Goal: Transaction & Acquisition: Book appointment/travel/reservation

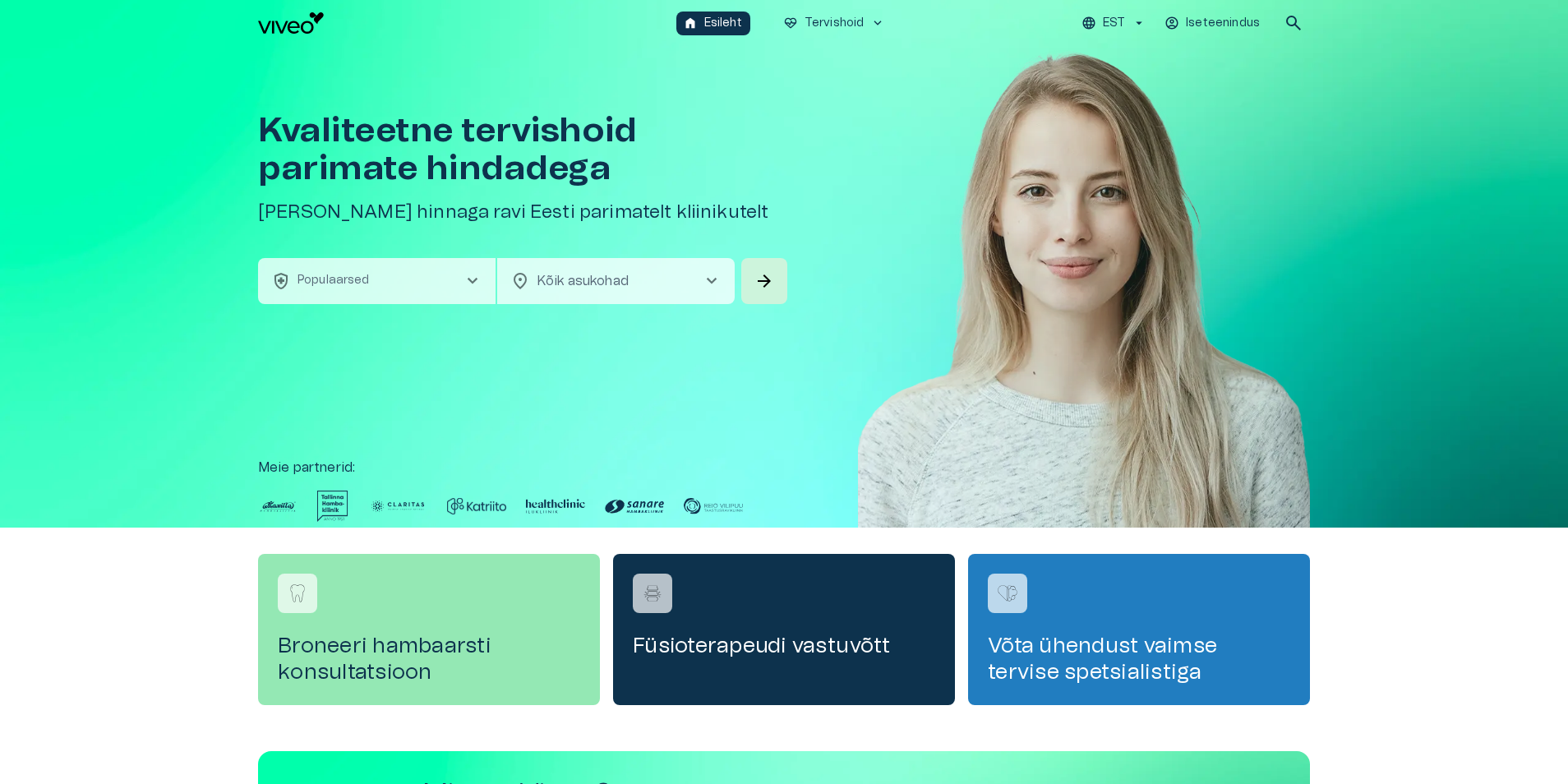
click at [471, 275] on span "chevron_right" at bounding box center [472, 281] width 20 height 20
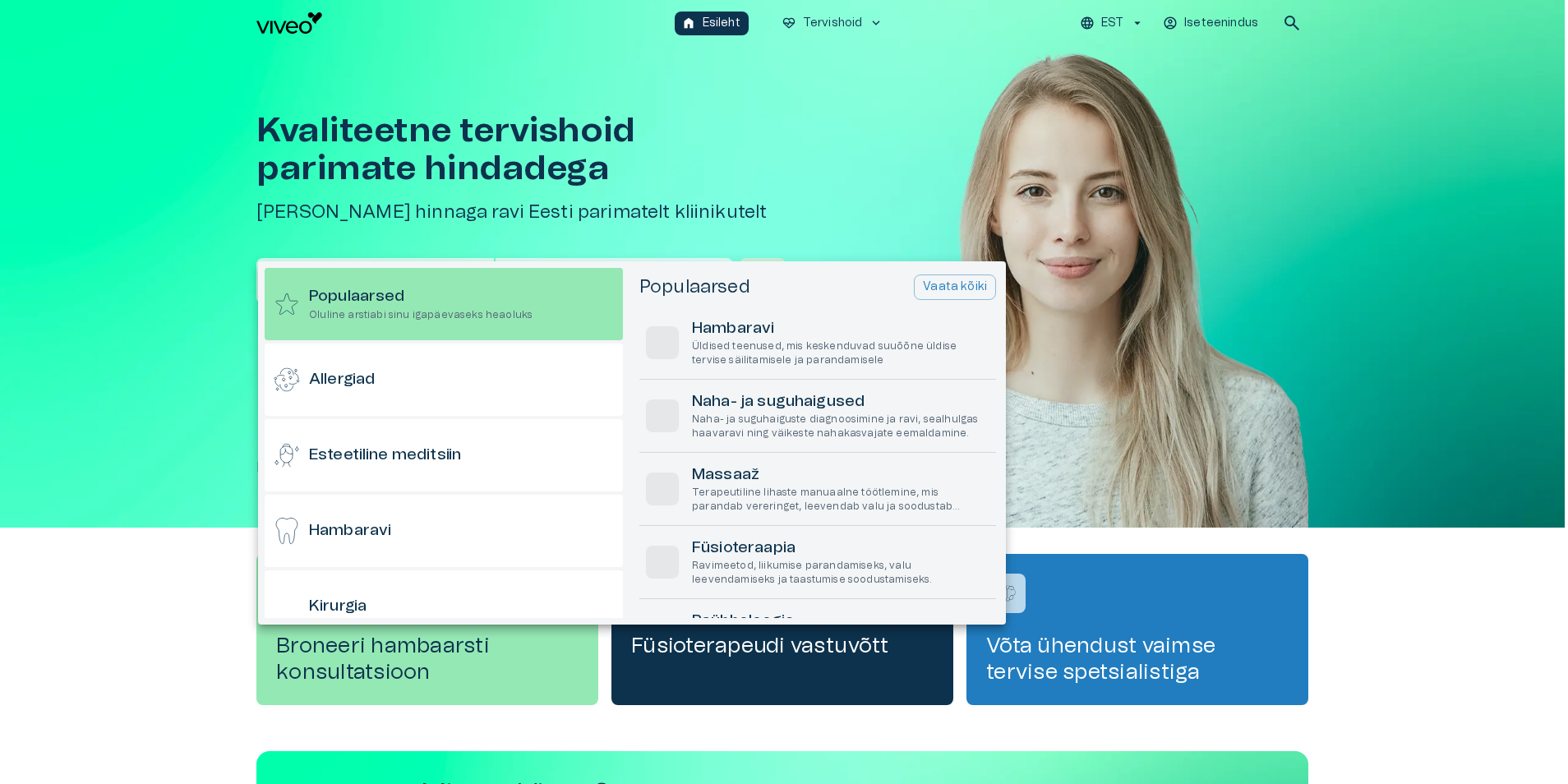
scroll to position [46, 0]
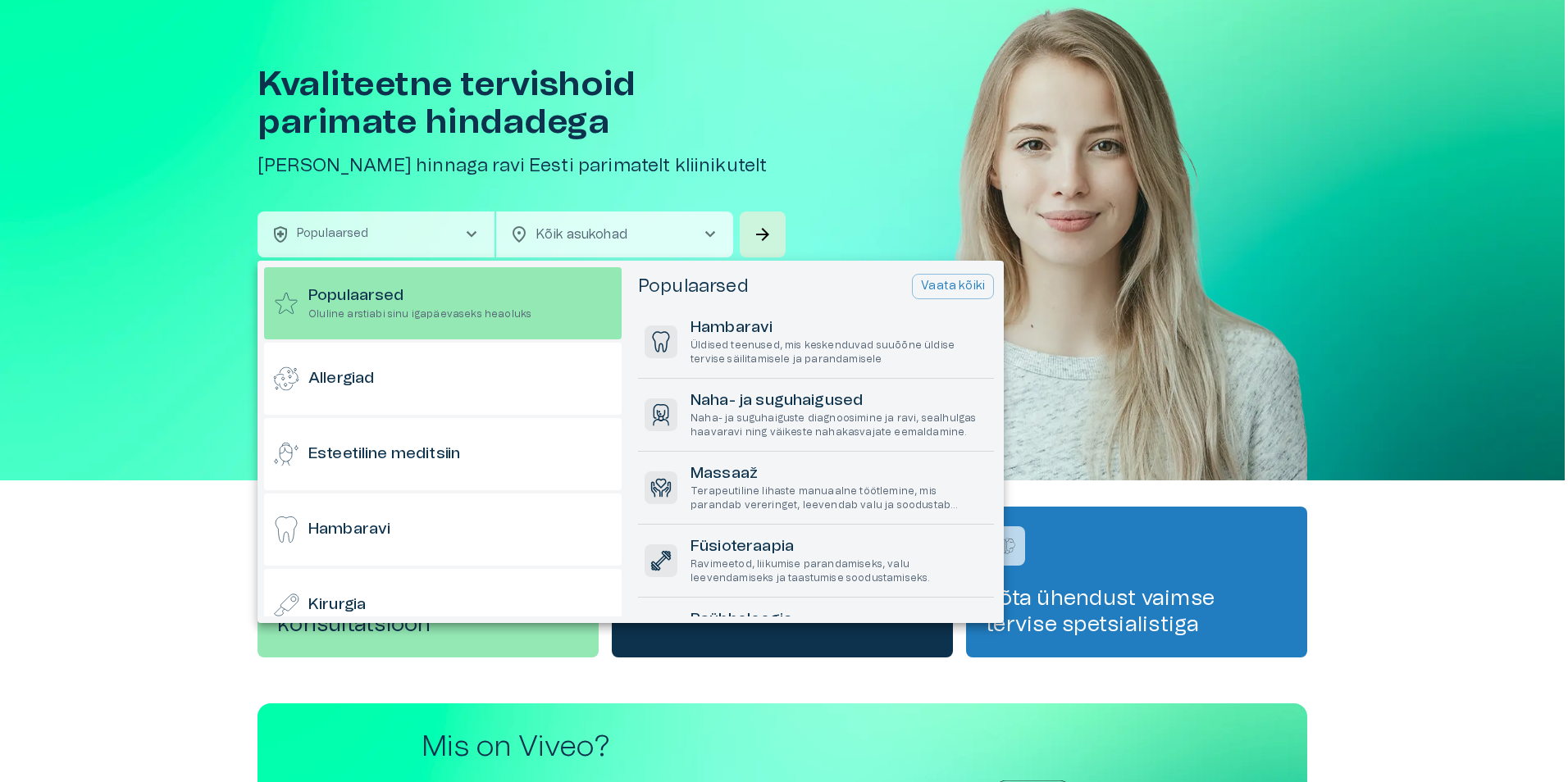
click at [711, 233] on div at bounding box center [784, 391] width 1568 height 782
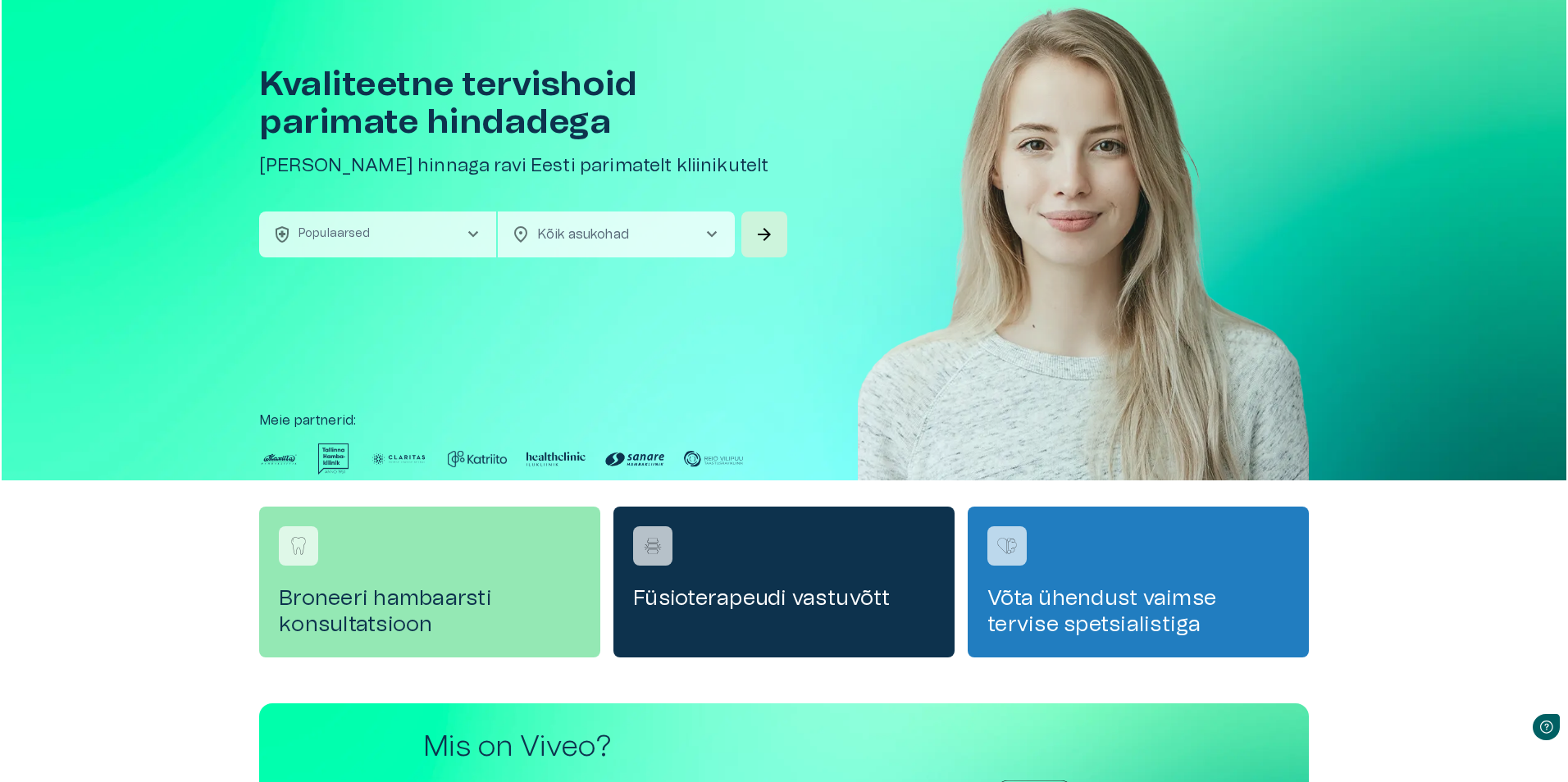
scroll to position [0, 0]
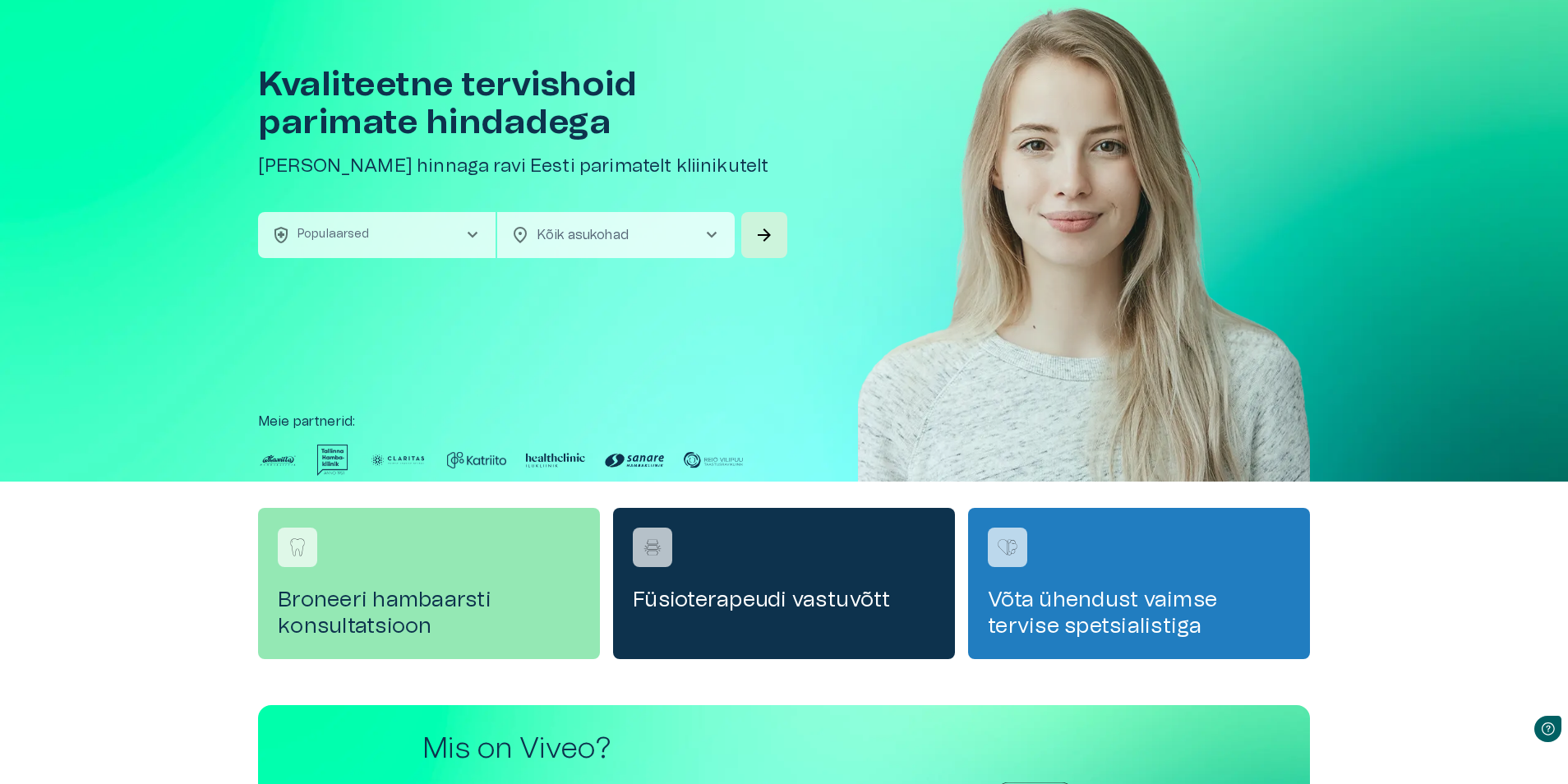
click at [711, 234] on span "chevron_right" at bounding box center [711, 235] width 20 height 20
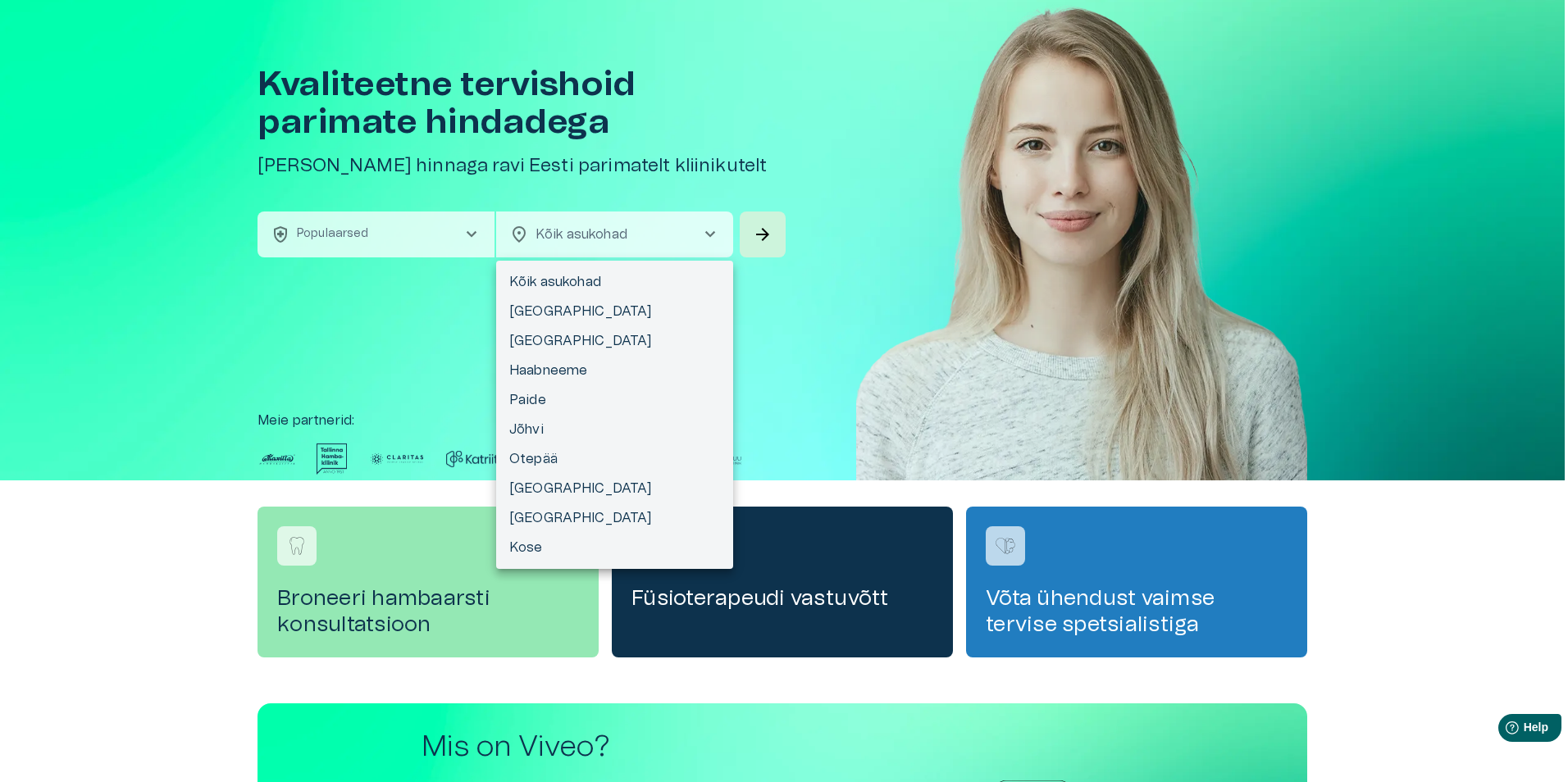
click at [542, 338] on li "[GEOGRAPHIC_DATA]" at bounding box center [614, 341] width 237 height 29
type input "**********"
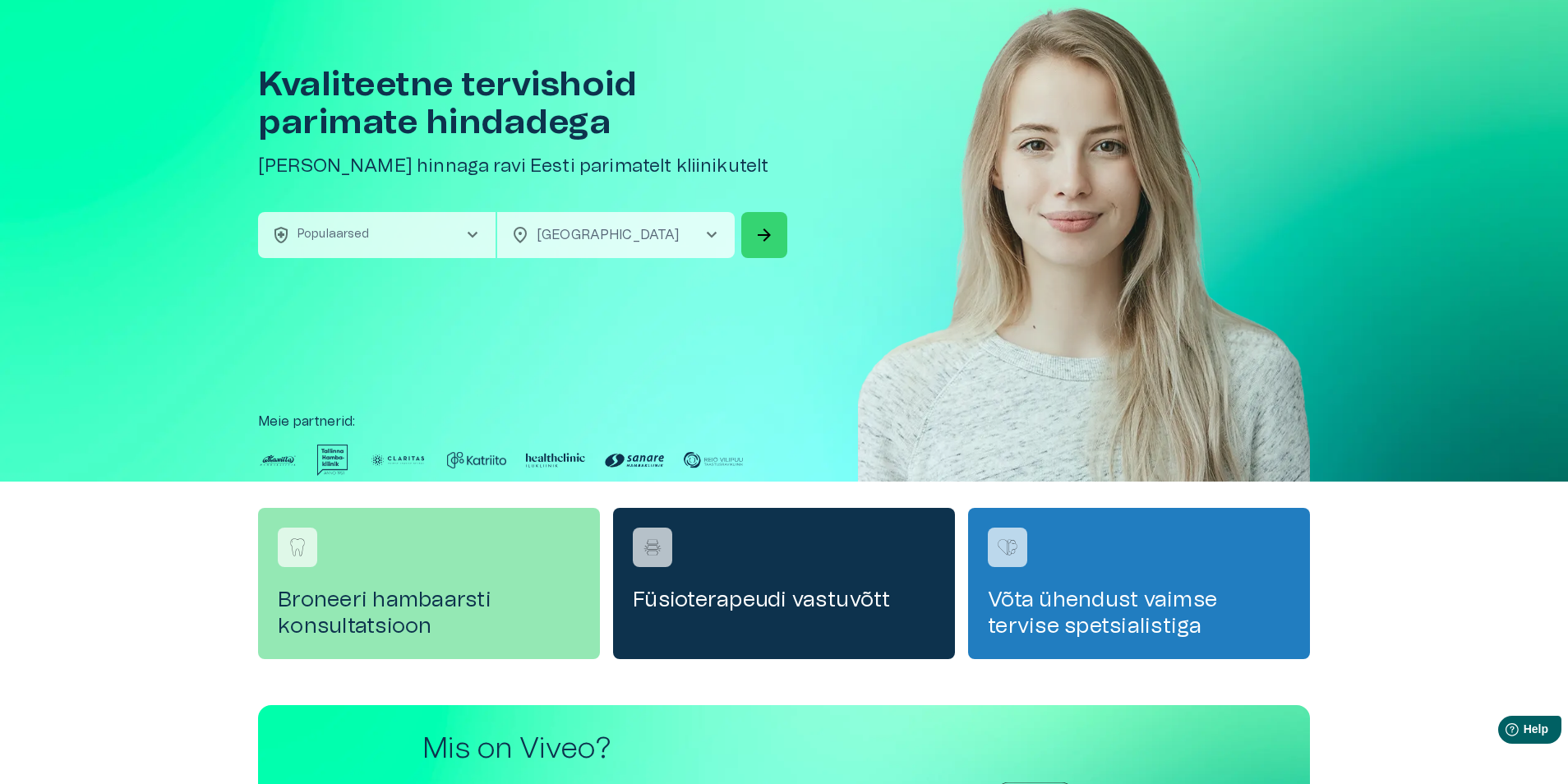
click at [767, 238] on span "arrow_forward" at bounding box center [764, 235] width 20 height 20
click at [474, 229] on span "chevron_right" at bounding box center [471, 235] width 20 height 20
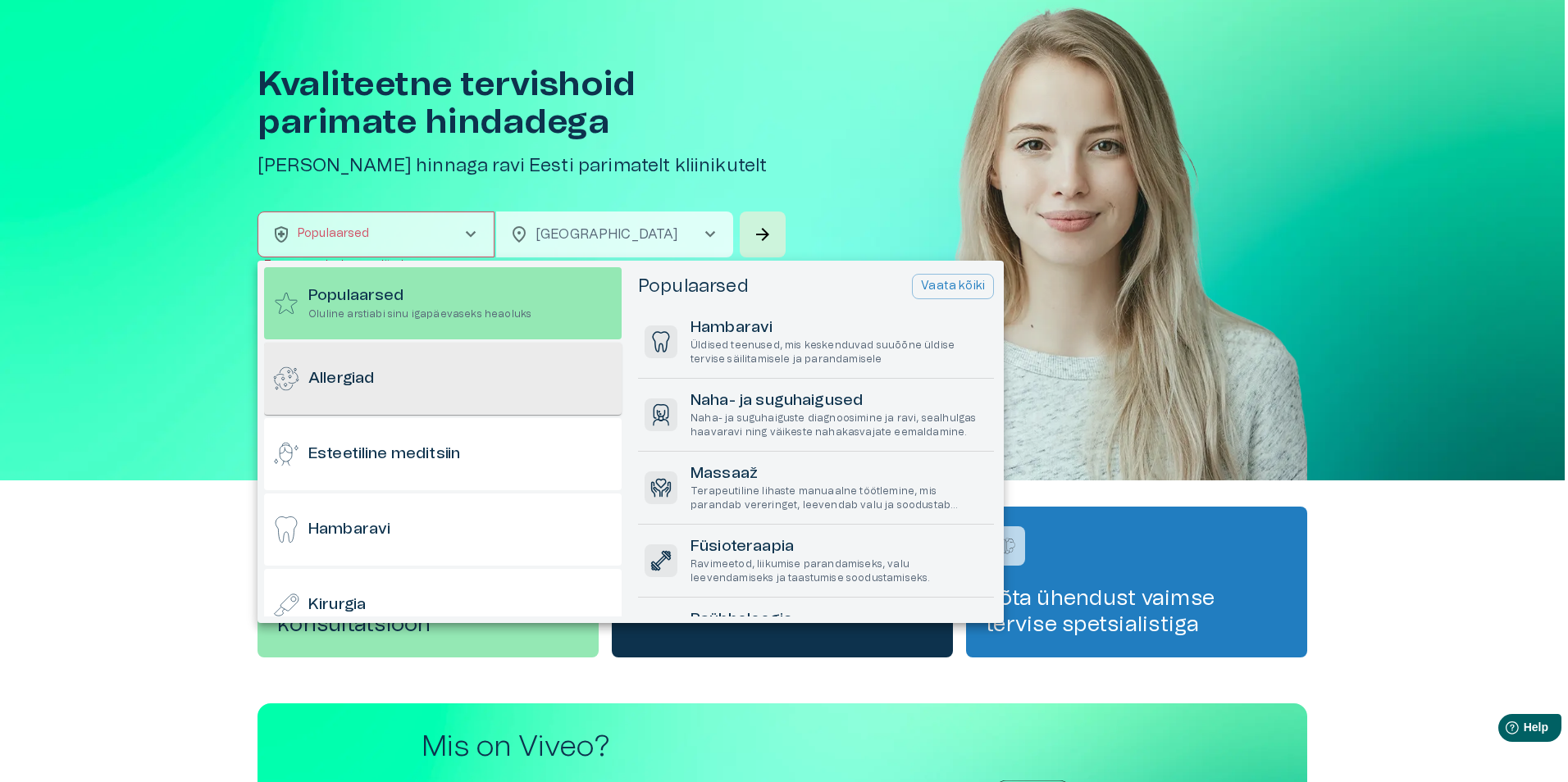
click at [390, 375] on div "Allergiad" at bounding box center [443, 379] width 358 height 72
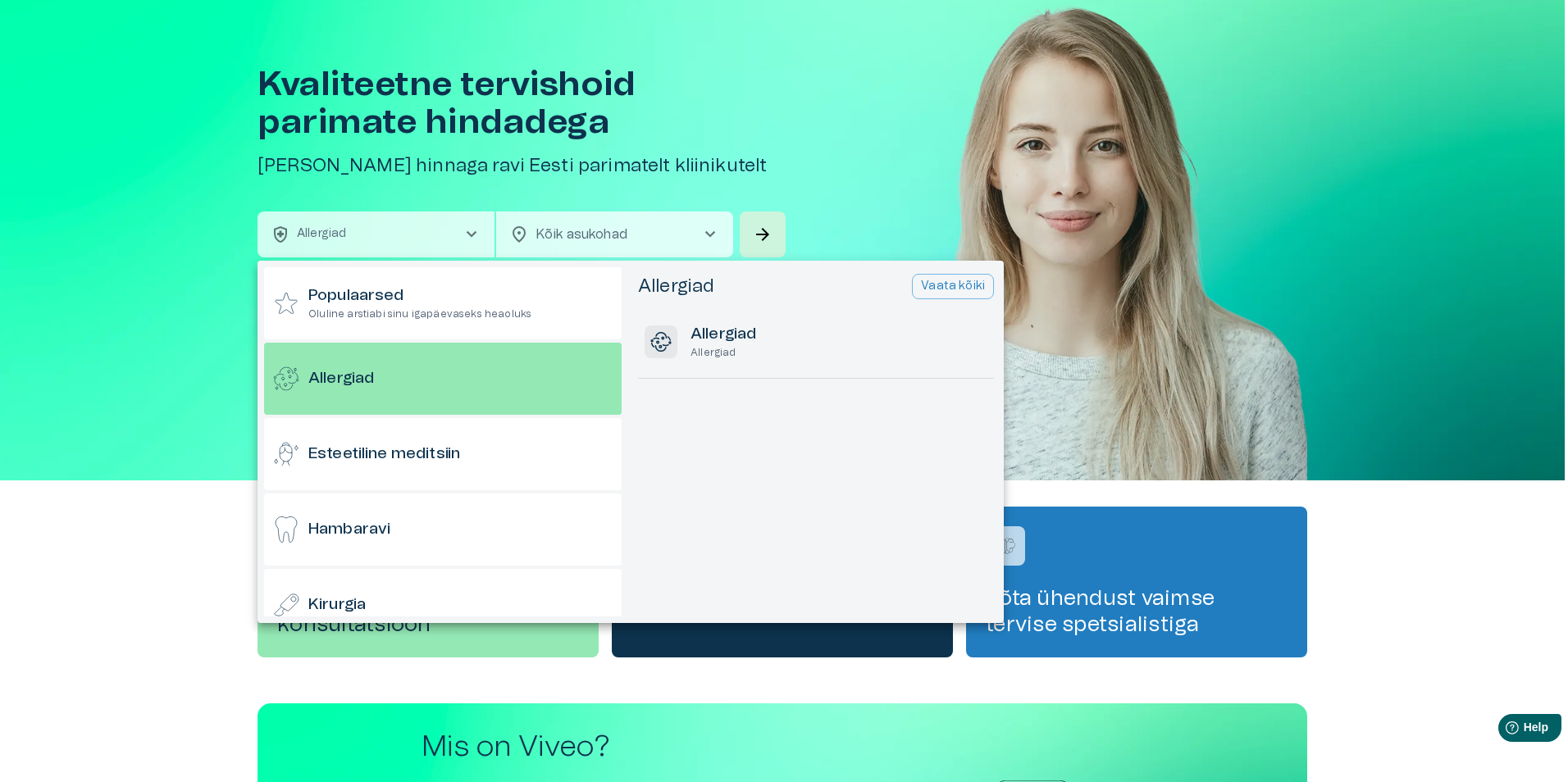
click at [954, 286] on p "Vaata kõiki" at bounding box center [953, 287] width 64 height 17
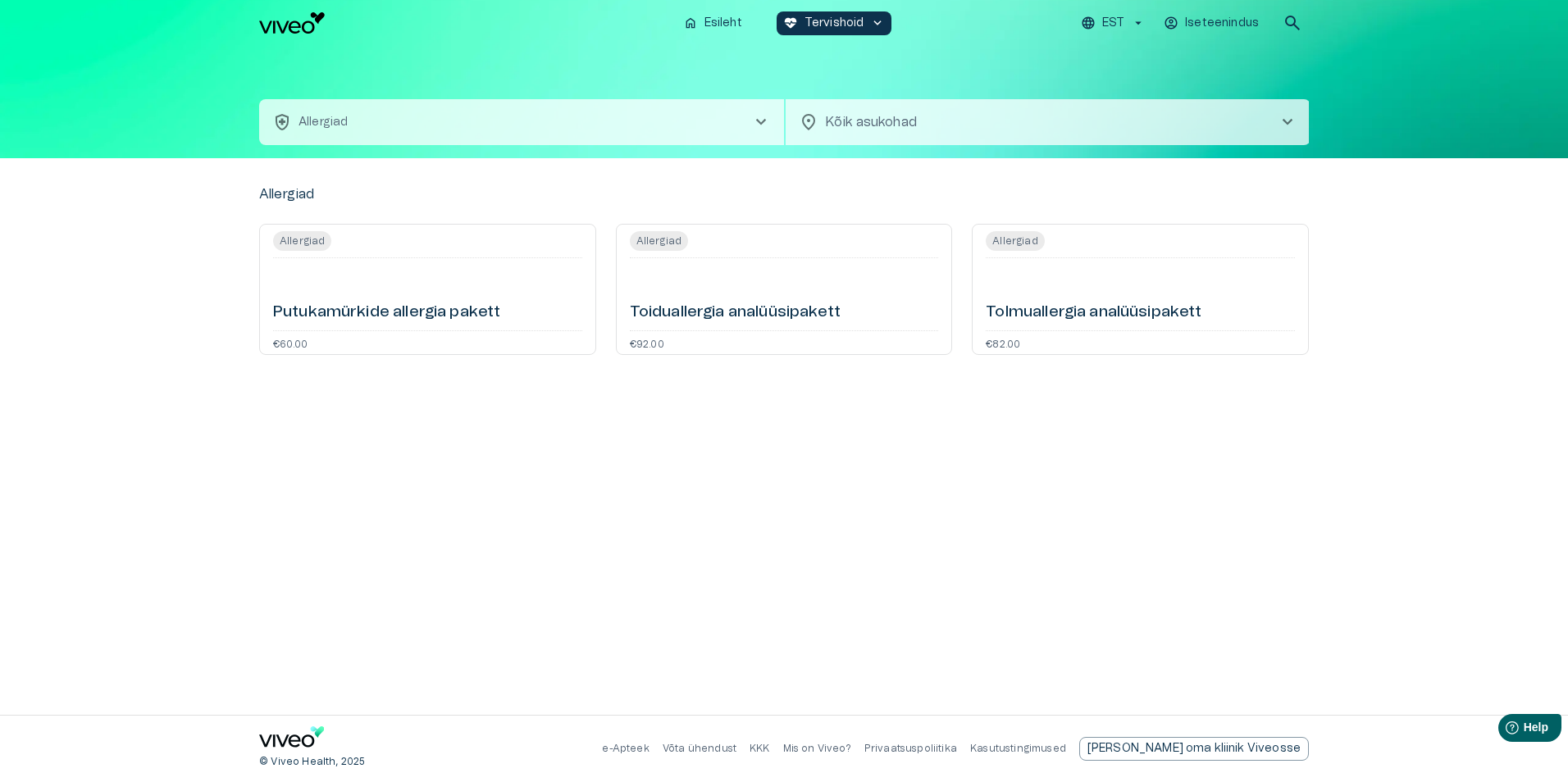
click at [760, 122] on span "chevron_right" at bounding box center [761, 121] width 20 height 20
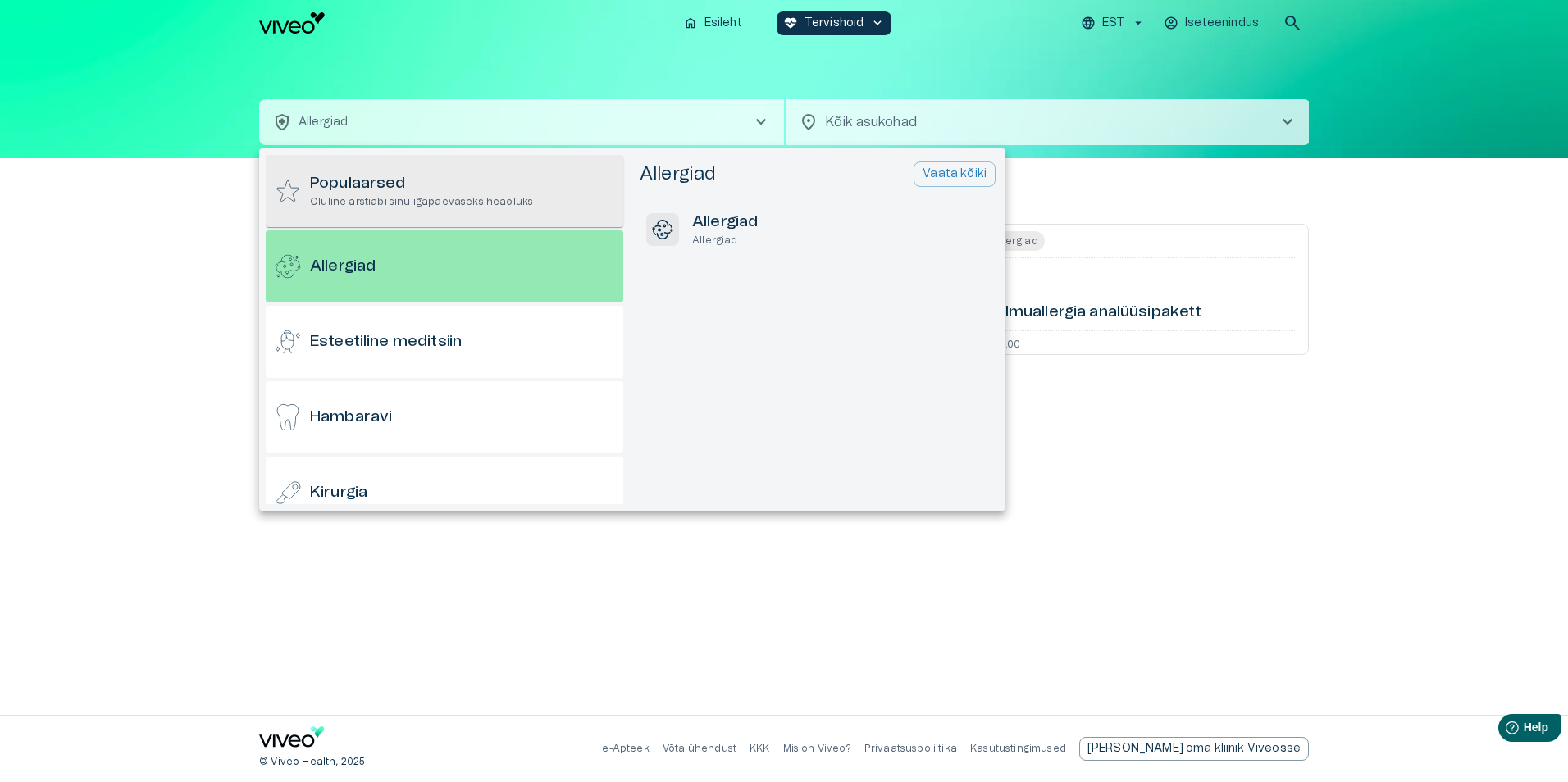
click at [397, 192] on h6 "Populaarsed" at bounding box center [421, 184] width 223 height 22
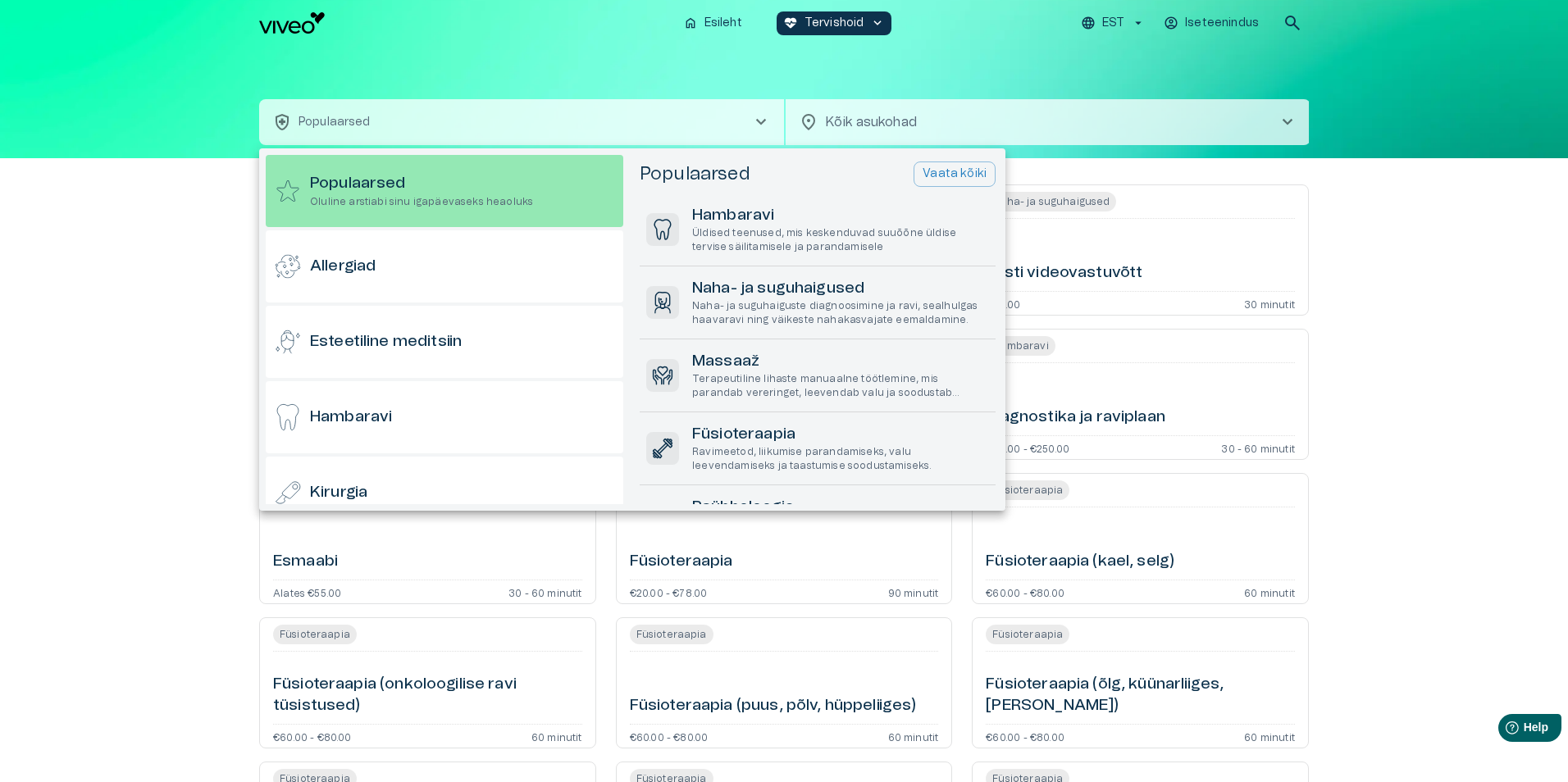
click at [997, 119] on div at bounding box center [784, 391] width 1568 height 782
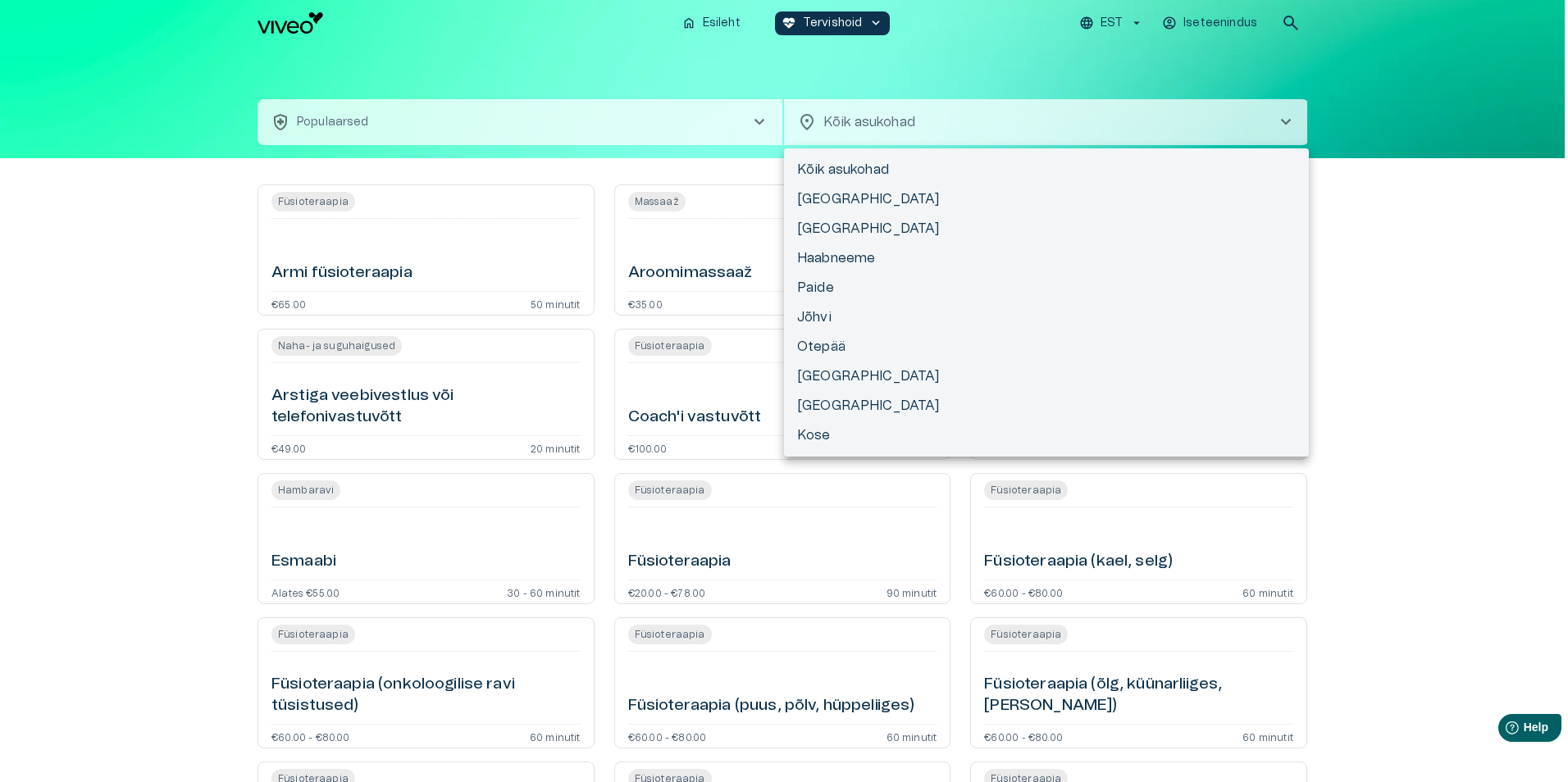
click at [837, 119] on body "Hindame teie privaatsust Kasutame küpsiseid teie sirvimiskogemuse parandamiseks…" at bounding box center [784, 391] width 1568 height 782
click at [823, 227] on li "[GEOGRAPHIC_DATA]" at bounding box center [1046, 228] width 525 height 29
type input "**********"
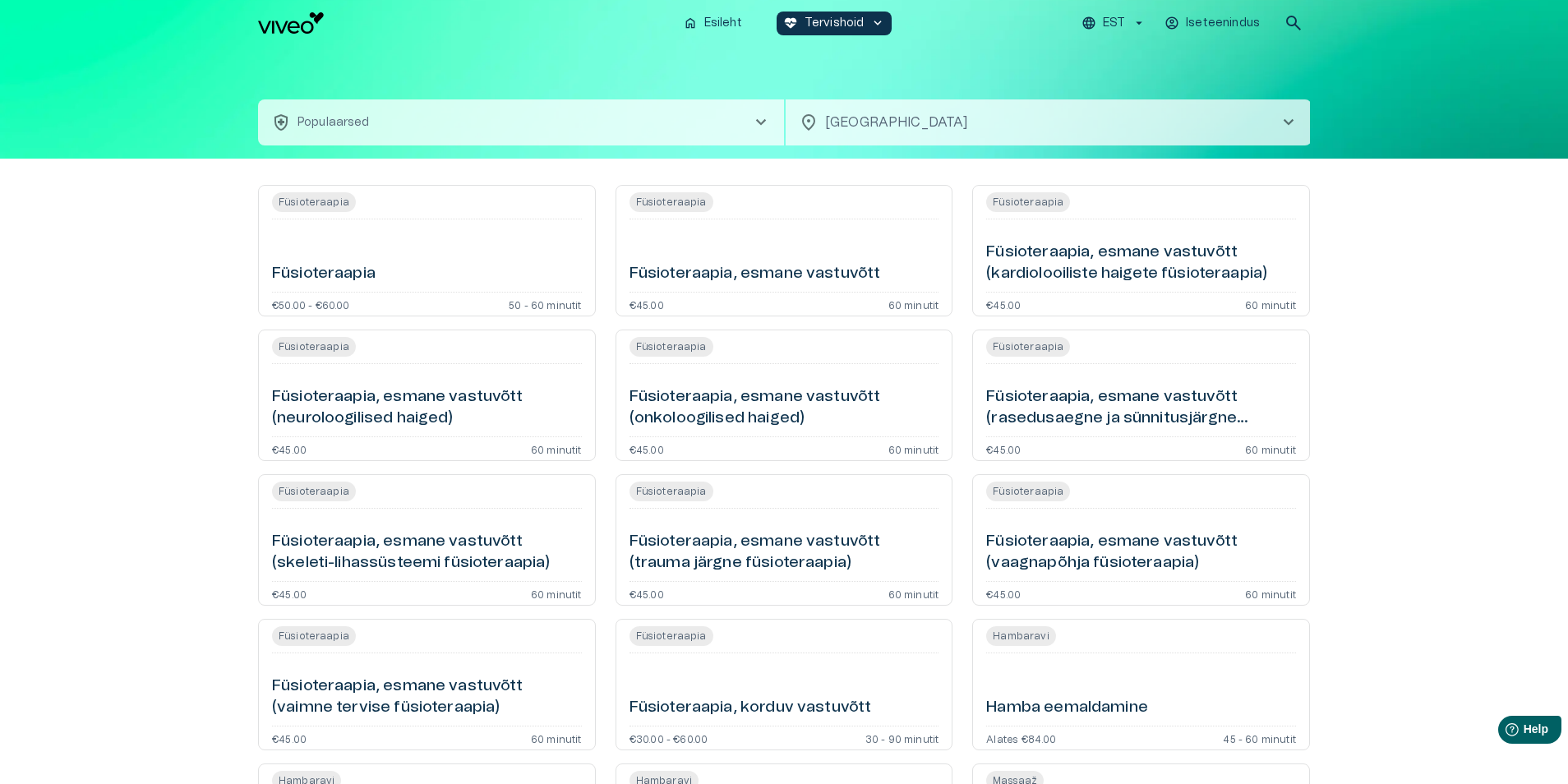
click at [337, 270] on h6 "Füsioteraapia" at bounding box center [324, 275] width 104 height 22
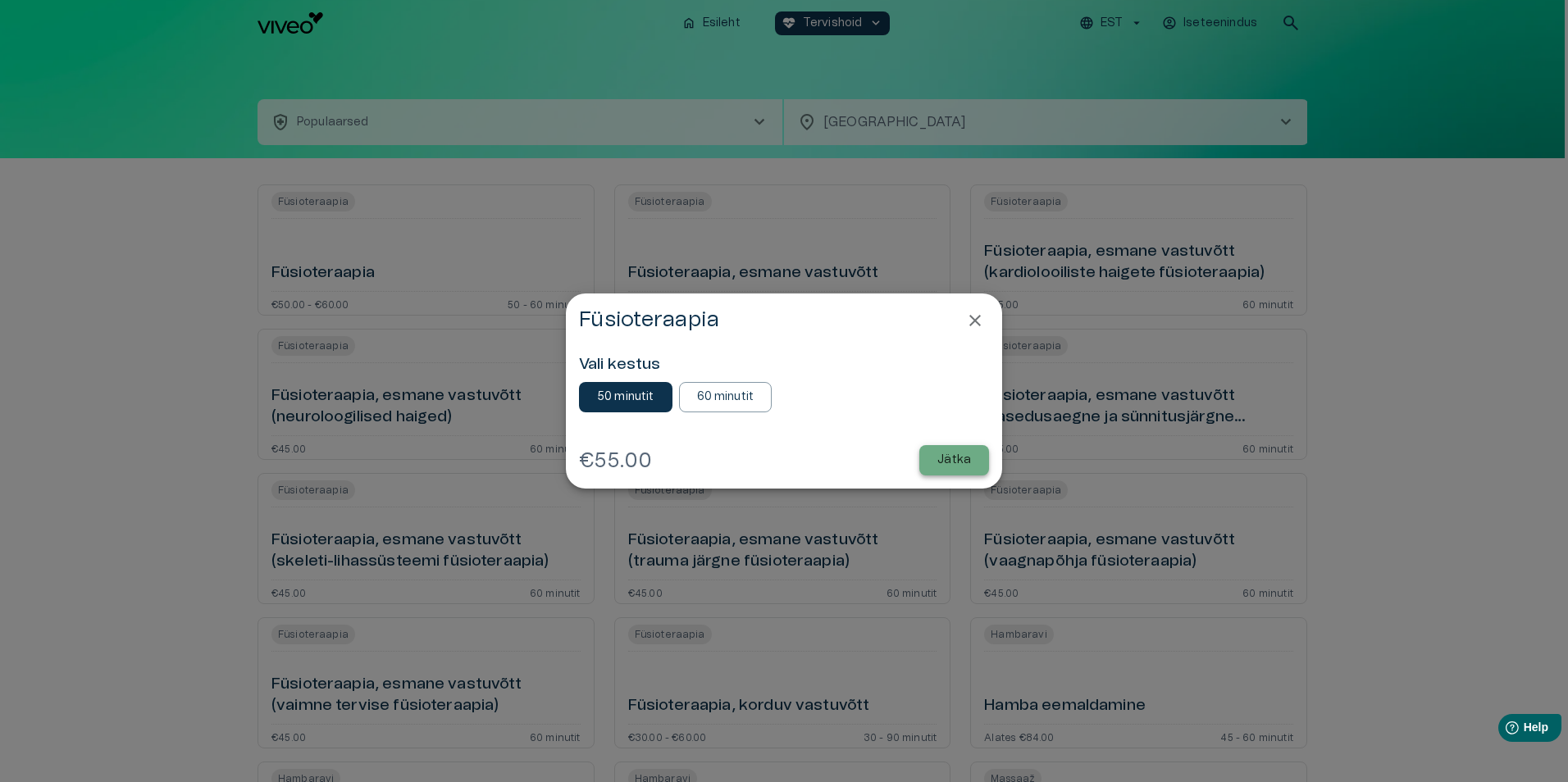
click at [972, 456] on button "Jätka" at bounding box center [954, 460] width 70 height 30
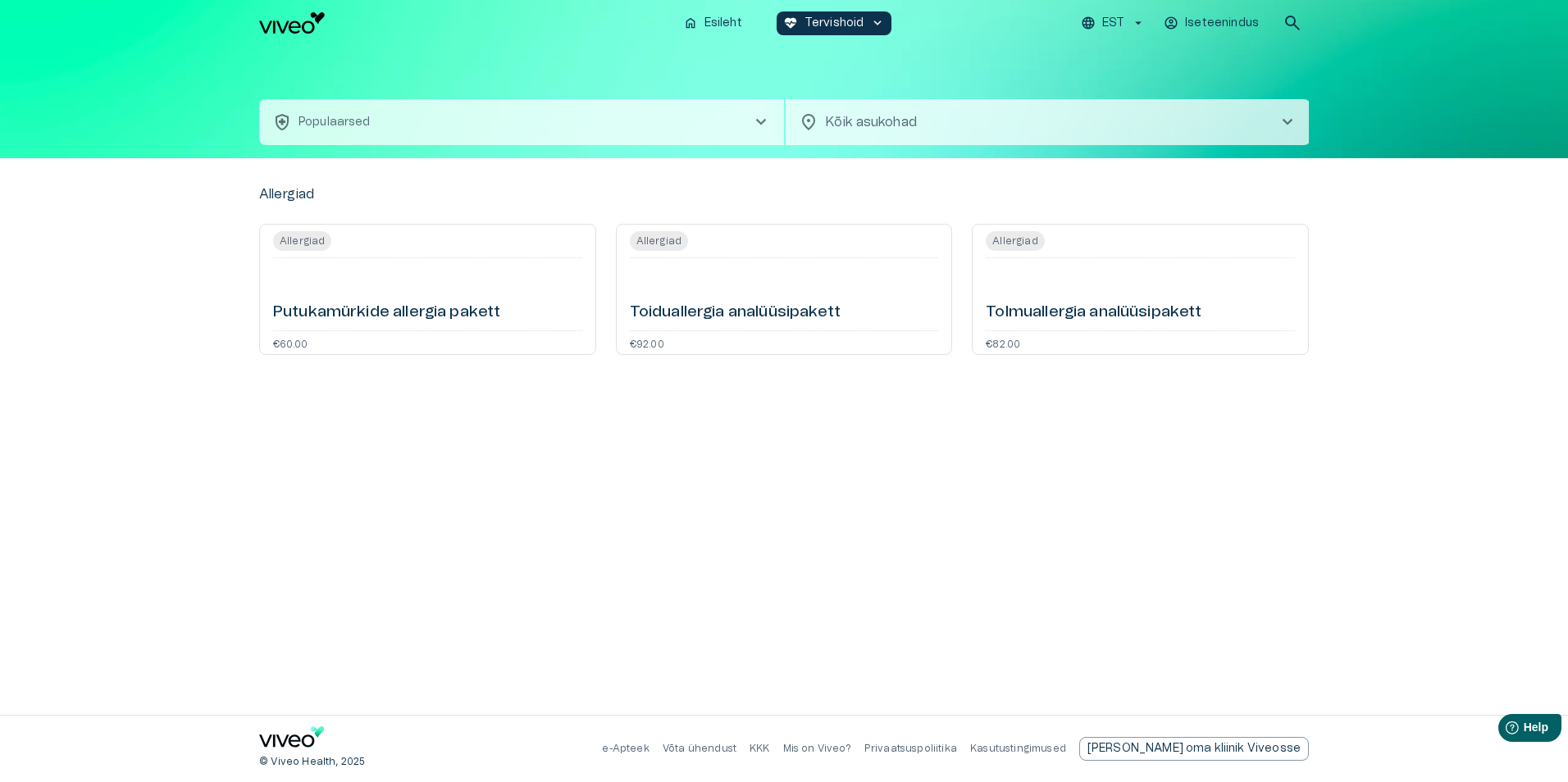
click at [760, 117] on span "chevron_right" at bounding box center [761, 121] width 20 height 20
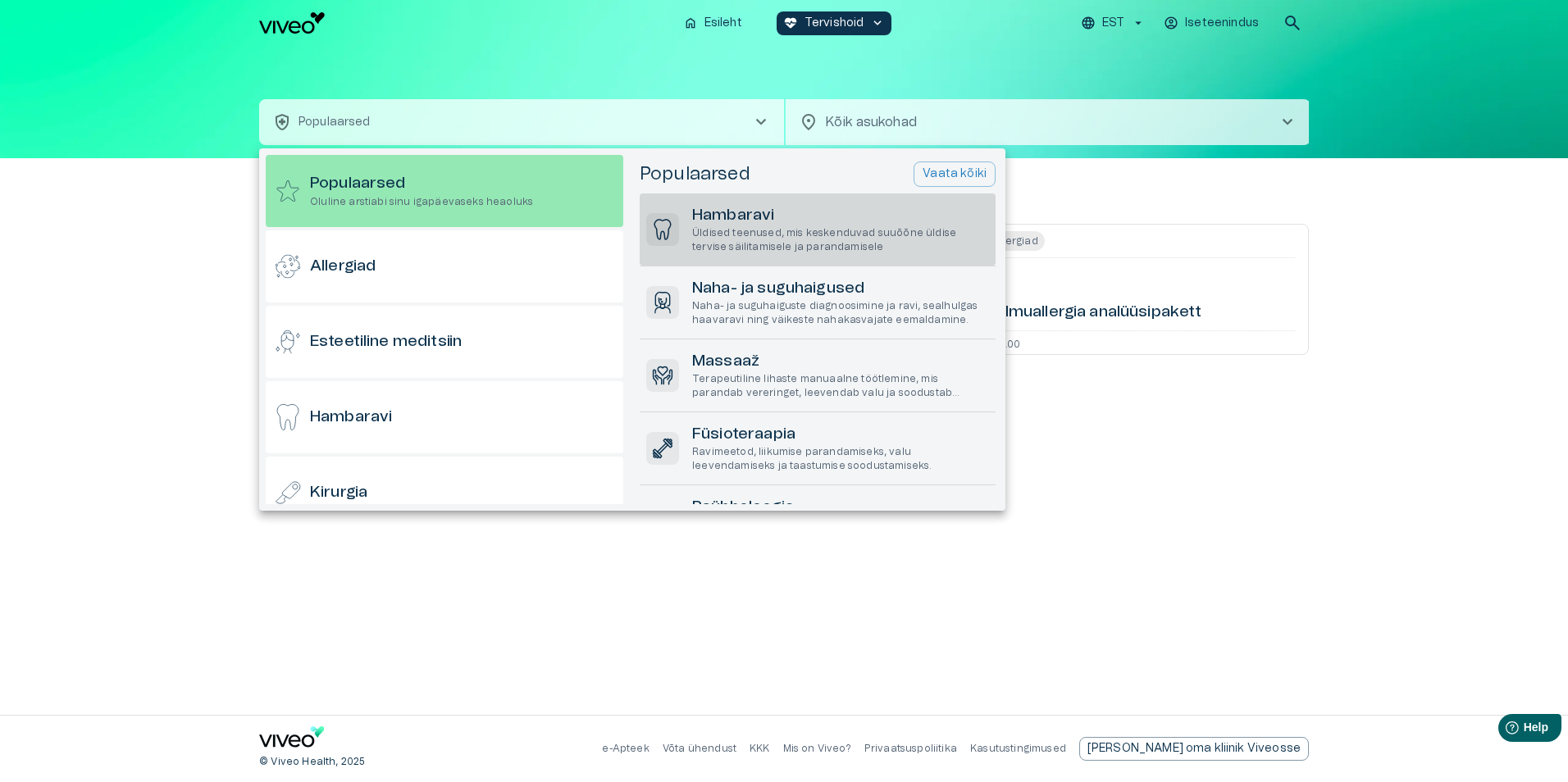
click at [757, 211] on h6 "Hambaravi" at bounding box center [841, 216] width 297 height 22
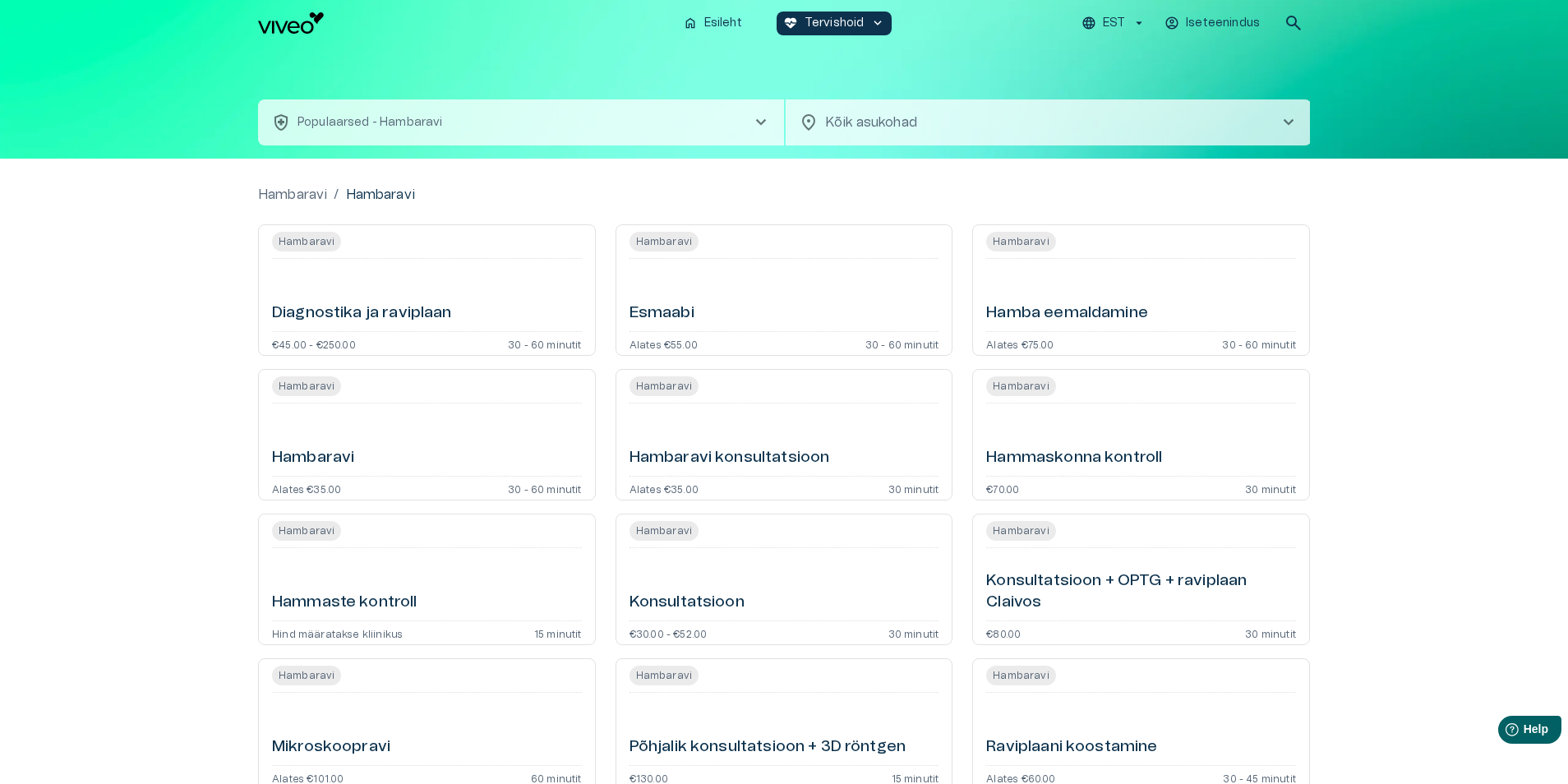
click at [311, 453] on h6 "Hambaravi" at bounding box center [312, 458] width 82 height 22
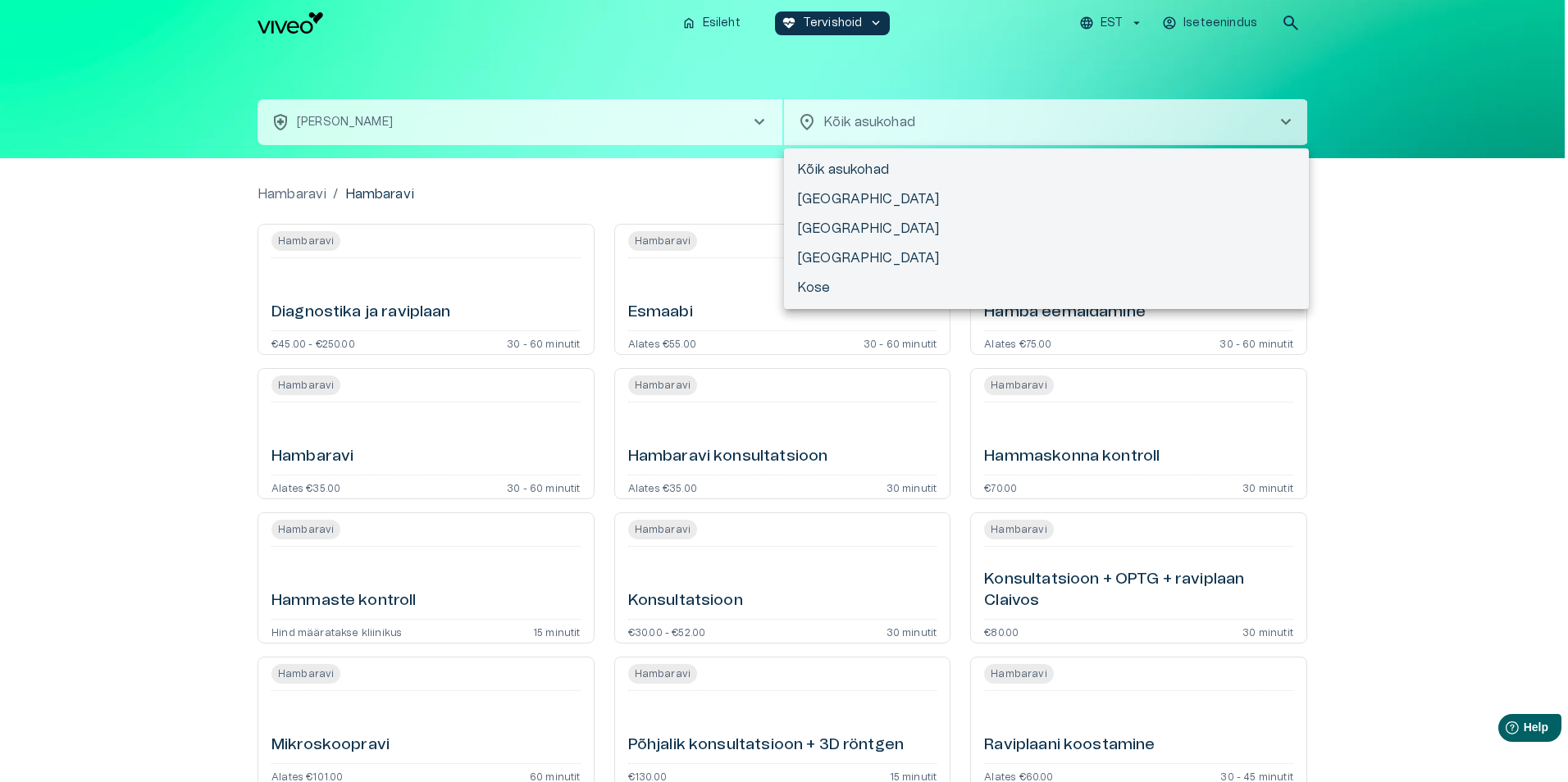
click at [968, 125] on body "Hindame teie privaatsust Kasutame küpsiseid teie sirvimiskogemuse parandamiseks…" at bounding box center [784, 391] width 1568 height 782
click at [830, 193] on li "[GEOGRAPHIC_DATA]" at bounding box center [1046, 199] width 525 height 29
type input "**********"
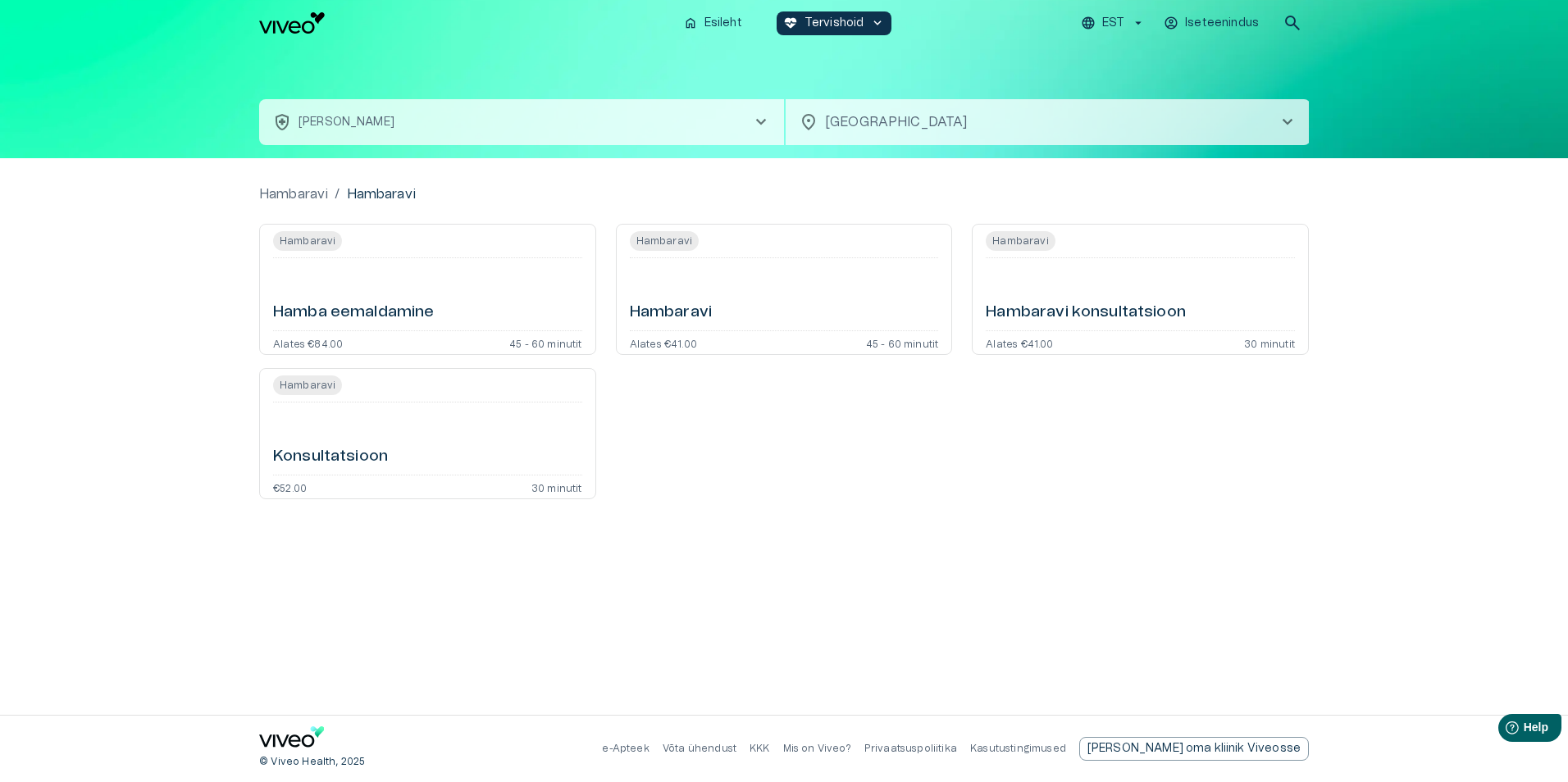
click at [681, 306] on h6 "Hambaravi" at bounding box center [670, 313] width 82 height 22
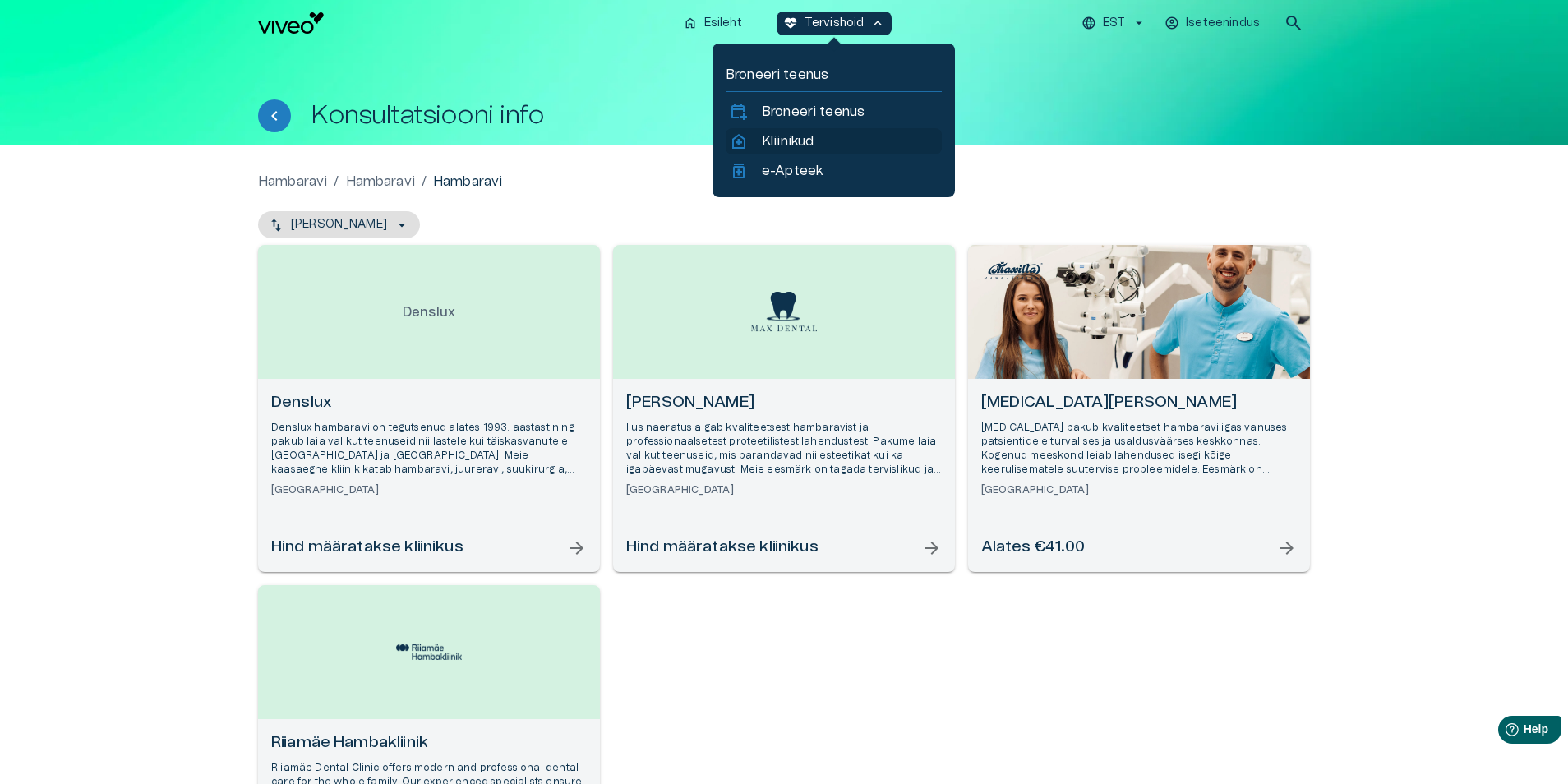
click at [780, 136] on p "Kliinikud" at bounding box center [788, 141] width 52 height 20
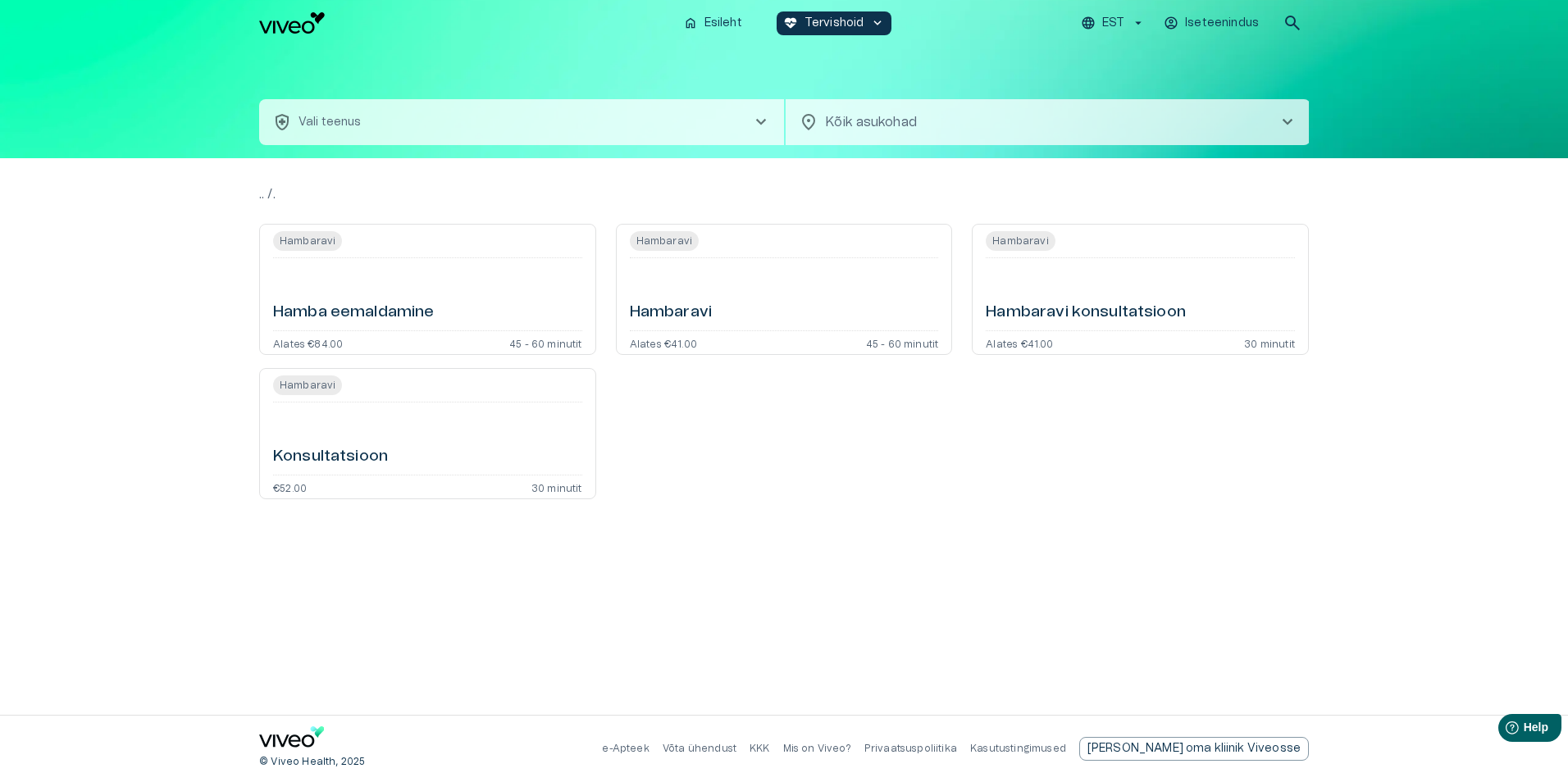
type input "**********"
